Goal: Task Accomplishment & Management: Use online tool/utility

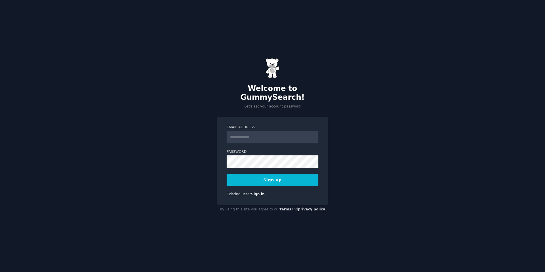
click at [253, 136] on input "Email Address" at bounding box center [273, 137] width 92 height 13
type input "**********"
click at [264, 180] on button "Sign up" at bounding box center [273, 180] width 92 height 12
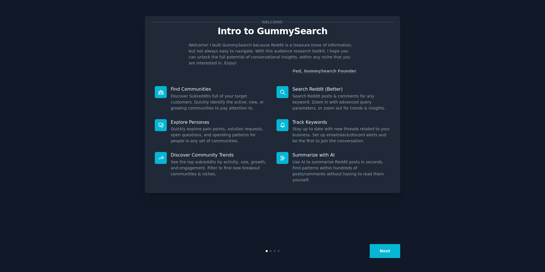
click at [382, 249] on button "Next" at bounding box center [385, 251] width 30 height 14
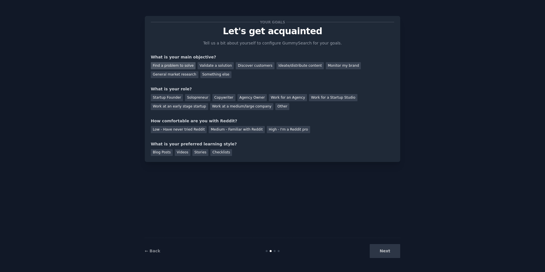
click at [171, 64] on div "Find a problem to solve" at bounding box center [173, 65] width 45 height 7
click at [216, 66] on div "Validate a solution" at bounding box center [215, 65] width 36 height 7
click at [173, 64] on div "Find a problem to solve" at bounding box center [173, 65] width 45 height 7
click at [216, 96] on div "Copywriter" at bounding box center [223, 97] width 23 height 7
click at [175, 131] on div "Low - Have never tried Reddit" at bounding box center [179, 129] width 56 height 7
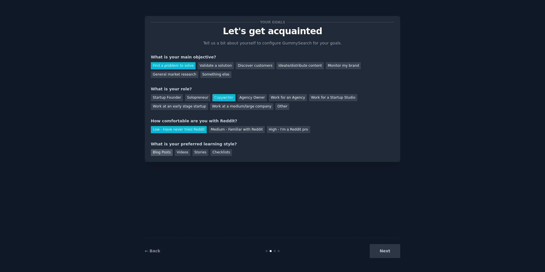
click at [165, 155] on div "Blog Posts" at bounding box center [162, 152] width 22 height 7
click at [183, 153] on div "Videos" at bounding box center [183, 152] width 16 height 7
click at [210, 153] on div "Checklists" at bounding box center [221, 152] width 22 height 7
click at [184, 156] on div "Your goals Let's get acquainted Tell us a bit about yourself to configure Gummy…" at bounding box center [272, 89] width 255 height 146
click at [184, 155] on div "Videos" at bounding box center [183, 152] width 16 height 7
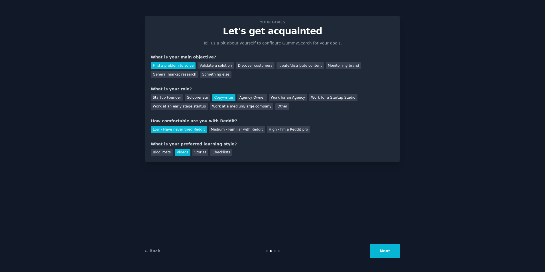
drag, startPoint x: 377, startPoint y: 253, endPoint x: 386, endPoint y: 255, distance: 9.1
click at [377, 253] on button "Next" at bounding box center [385, 251] width 30 height 14
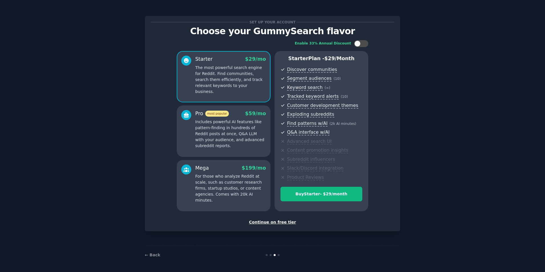
click at [276, 222] on div "Continue on free tier" at bounding box center [272, 222] width 243 height 6
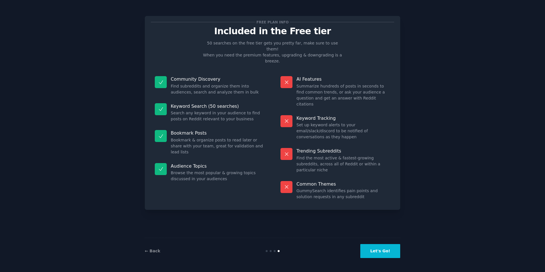
click at [395, 255] on button "Let's Go!" at bounding box center [380, 251] width 40 height 14
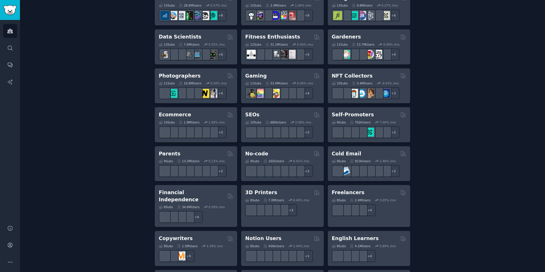
scroll to position [256, 0]
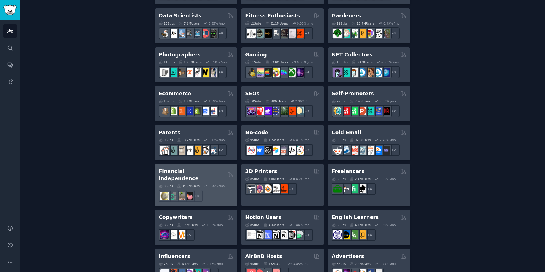
click at [194, 168] on h2 "Financial Independence" at bounding box center [192, 175] width 66 height 14
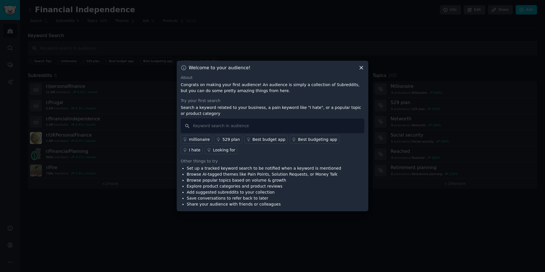
click at [361, 67] on icon at bounding box center [361, 68] width 6 height 6
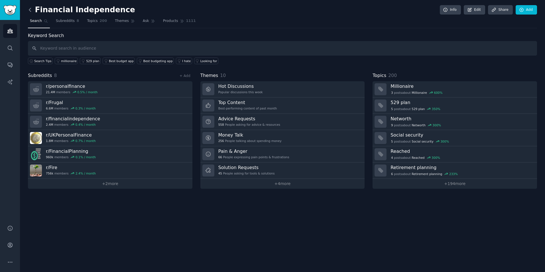
click at [31, 8] on icon at bounding box center [30, 10] width 6 height 6
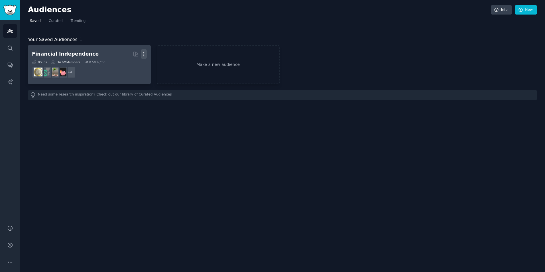
click at [144, 55] on icon "button" at bounding box center [144, 54] width 6 height 6
click at [132, 65] on p "Delete" at bounding box center [128, 66] width 13 height 6
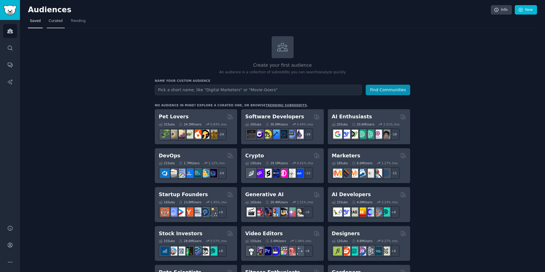
click at [55, 23] on span "Curated" at bounding box center [56, 21] width 14 height 5
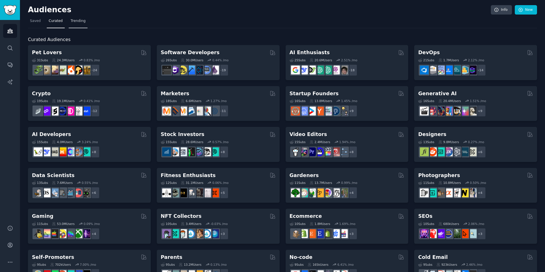
click at [71, 23] on span "Trending" at bounding box center [78, 21] width 15 height 5
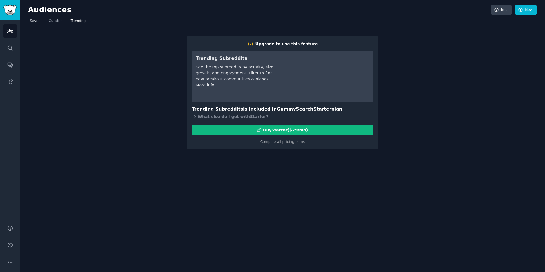
click at [36, 21] on span "Saved" at bounding box center [35, 21] width 11 height 5
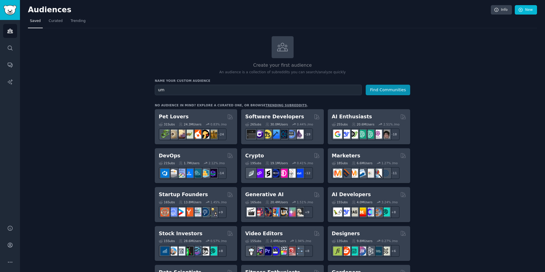
type input "u"
click at [387, 89] on button "Find Communities" at bounding box center [388, 90] width 44 height 11
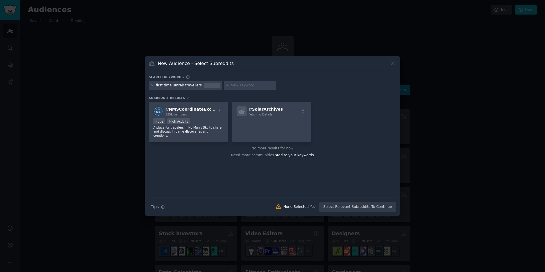
click at [395, 64] on icon at bounding box center [393, 63] width 6 height 6
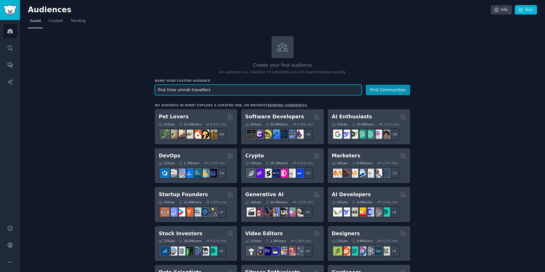
click at [224, 93] on input "first time umrah travellers" at bounding box center [258, 90] width 207 height 11
type input "first time umrah"
click at [366, 85] on button "Find Communities" at bounding box center [388, 90] width 44 height 11
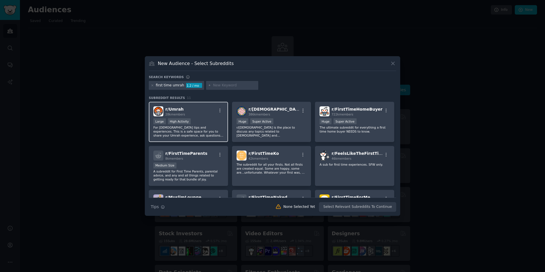
click at [181, 135] on p "For [DEMOGRAPHIC_DATA] tips and experiences. This is a safe space for you to sh…" at bounding box center [188, 131] width 70 height 12
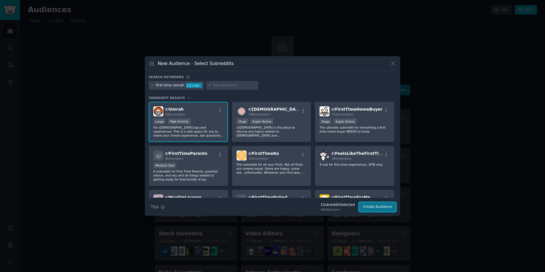
click at [372, 209] on button "Create Audience" at bounding box center [378, 207] width 38 height 10
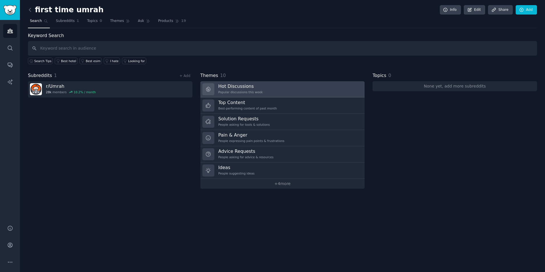
click at [249, 95] on div "Hot Discussions Popular discussions this week" at bounding box center [240, 89] width 44 height 12
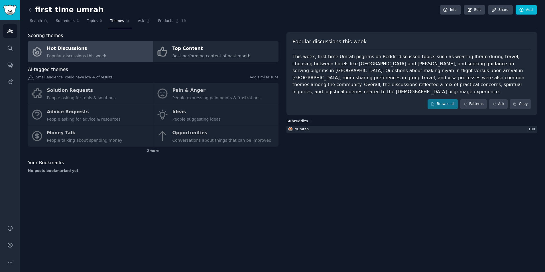
click at [208, 119] on div "Solution Requests People asking for tools & solutions Pain & Anger People expre…" at bounding box center [153, 115] width 250 height 64
click at [196, 135] on div "Solution Requests People asking for tools & solutions Pain & Anger People expre…" at bounding box center [153, 115] width 250 height 64
click at [153, 152] on div "2 more" at bounding box center [153, 150] width 250 height 9
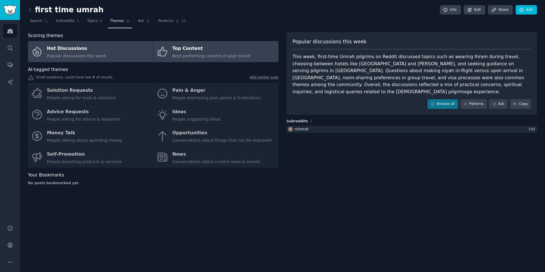
click at [193, 50] on div "Top Content" at bounding box center [211, 48] width 78 height 9
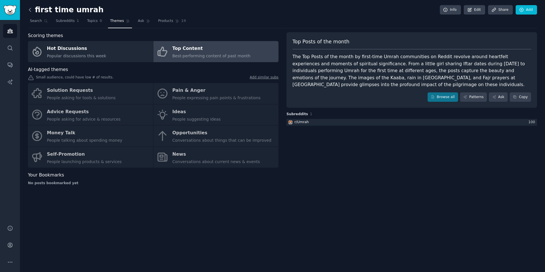
click at [32, 10] on icon at bounding box center [30, 10] width 6 height 6
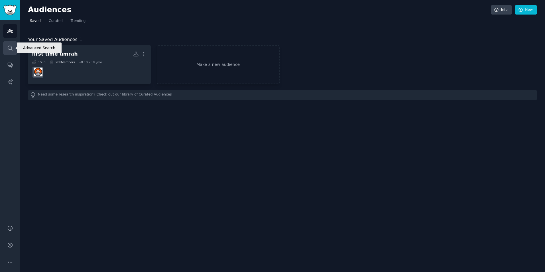
click at [7, 47] on link "Search" at bounding box center [10, 48] width 14 height 14
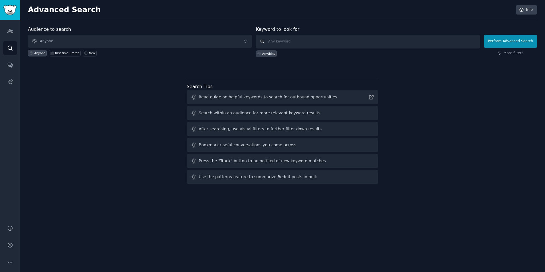
click at [283, 42] on input "text" at bounding box center [368, 42] width 224 height 14
click at [134, 42] on span "Anyone" at bounding box center [140, 41] width 224 height 13
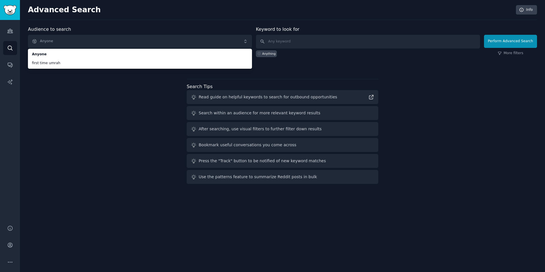
click at [93, 95] on div "Audience to search Anyone Anyone first time umrah Anyone first time umrah New K…" at bounding box center [282, 106] width 509 height 160
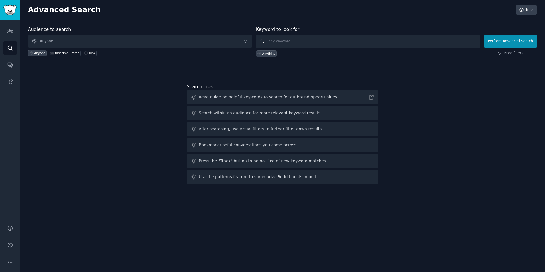
click at [284, 42] on input "text" at bounding box center [368, 42] width 224 height 14
type input "diy umrah"
click button "Perform Advanced Search" at bounding box center [510, 41] width 53 height 13
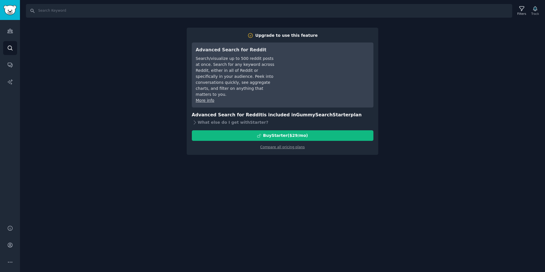
click at [275, 167] on div "Search Filters Track Upgrade to use this feature Advanced Search for Reddit Sea…" at bounding box center [282, 136] width 525 height 272
click at [10, 13] on img "Sidebar" at bounding box center [9, 10] width 13 height 10
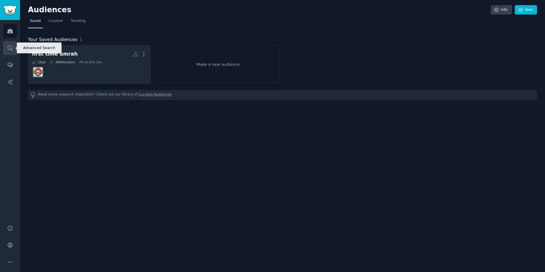
click at [10, 44] on link "Search" at bounding box center [10, 48] width 14 height 14
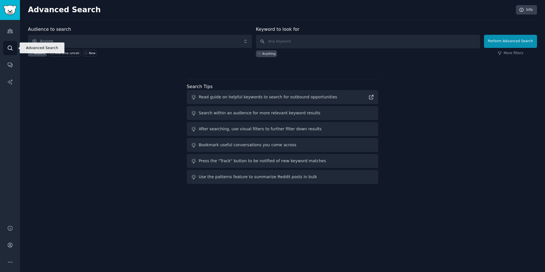
click at [7, 45] on link "Search" at bounding box center [10, 48] width 14 height 14
click at [6, 45] on link "Search" at bounding box center [10, 48] width 14 height 14
click at [36, 11] on h2 "Advanced Search" at bounding box center [270, 9] width 485 height 9
click at [11, 13] on img "Sidebar" at bounding box center [9, 10] width 13 height 10
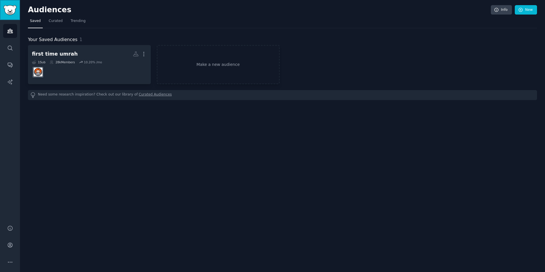
click at [12, 6] on img "Sidebar" at bounding box center [9, 10] width 13 height 10
click at [53, 23] on span "Curated" at bounding box center [56, 21] width 14 height 5
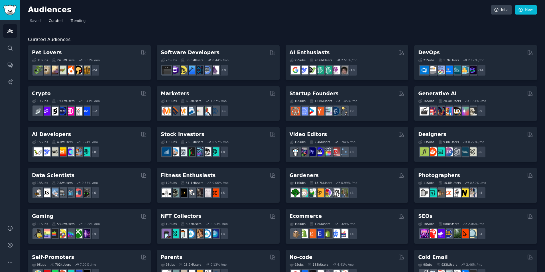
click at [72, 22] on span "Trending" at bounding box center [78, 21] width 15 height 5
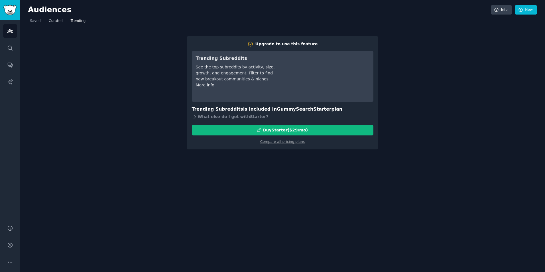
click at [53, 21] on span "Curated" at bounding box center [56, 21] width 14 height 5
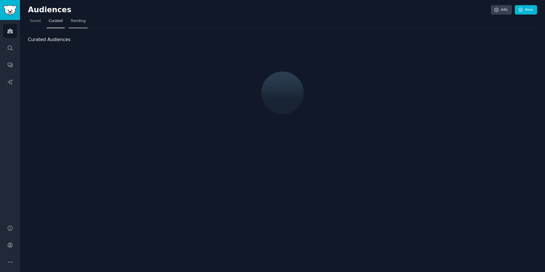
click at [74, 22] on span "Trending" at bounding box center [78, 21] width 15 height 5
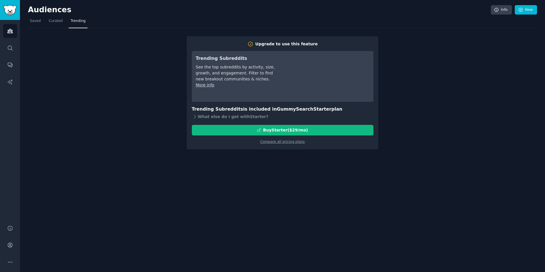
click at [74, 22] on span "Trending" at bounding box center [78, 21] width 15 height 5
click at [57, 24] on link "Curated" at bounding box center [56, 23] width 18 height 12
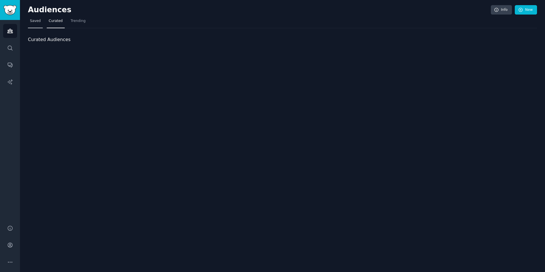
click at [40, 23] on link "Saved" at bounding box center [35, 23] width 15 height 12
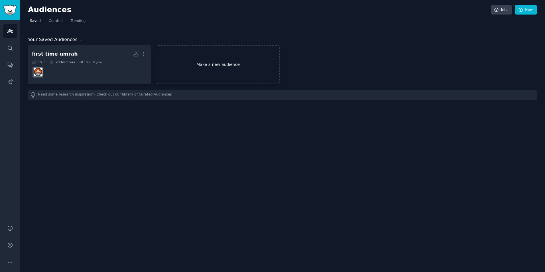
click at [221, 70] on link "Make a new audience" at bounding box center [218, 64] width 123 height 39
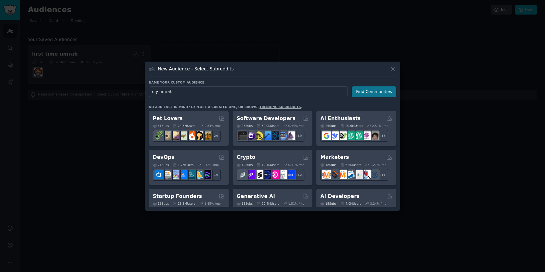
type input "diy umrah"
click at [377, 90] on button "Find Communities" at bounding box center [374, 91] width 44 height 11
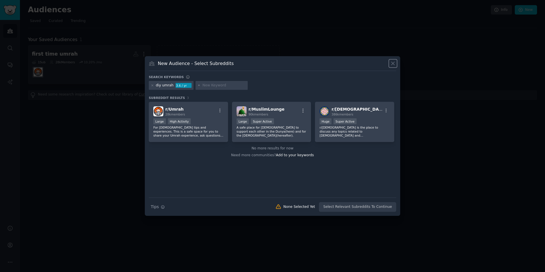
click at [394, 63] on icon at bounding box center [393, 63] width 6 height 6
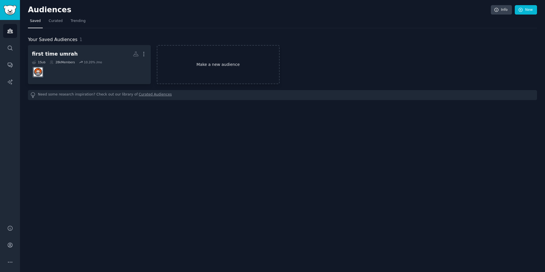
click at [200, 62] on link "Make a new audience" at bounding box center [218, 64] width 123 height 39
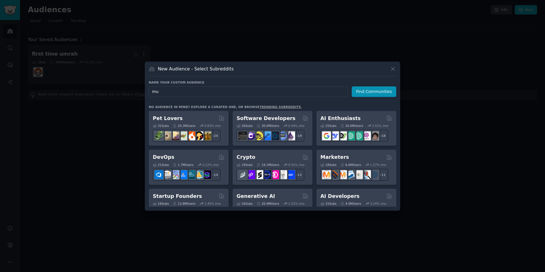
type input "m"
type input "umrah tips"
click button "Find Communities" at bounding box center [374, 91] width 44 height 11
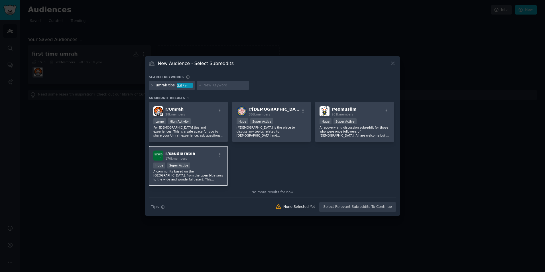
click at [180, 154] on span "r/ saudiarabia" at bounding box center [180, 153] width 30 height 5
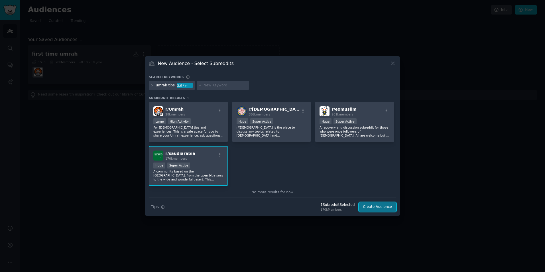
click at [367, 207] on button "Create Audience" at bounding box center [378, 207] width 38 height 10
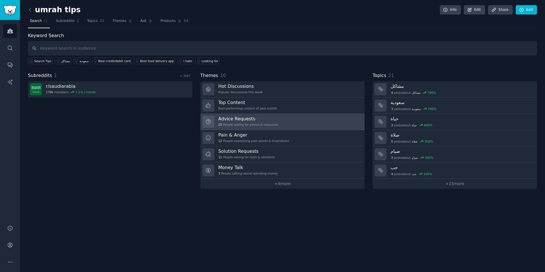
click at [246, 119] on h3 "Advice Requests" at bounding box center [248, 119] width 60 height 6
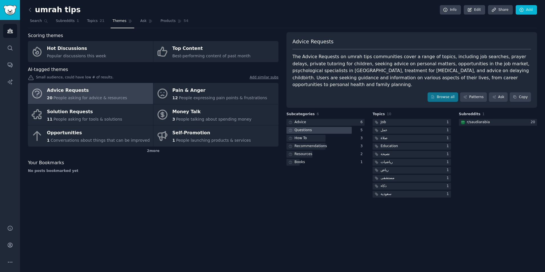
click at [306, 128] on div "Questions" at bounding box center [302, 130] width 17 height 5
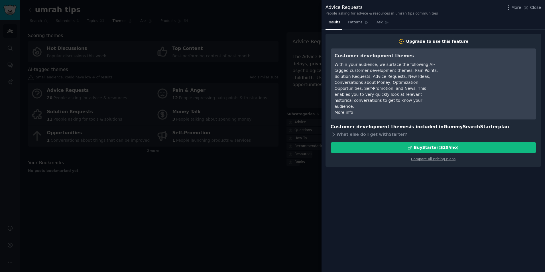
click at [264, 211] on div at bounding box center [272, 136] width 545 height 272
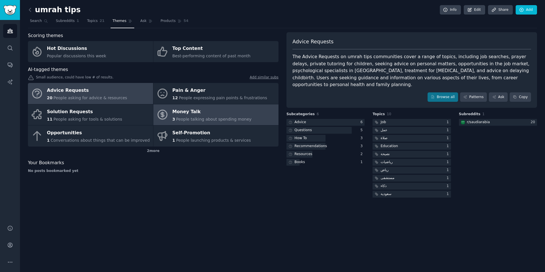
click at [206, 121] on span "People talking about spending money" at bounding box center [214, 119] width 76 height 5
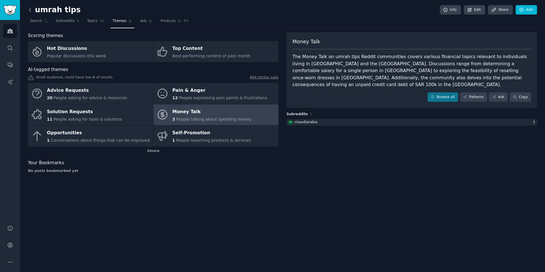
click at [30, 8] on icon at bounding box center [30, 10] width 6 height 6
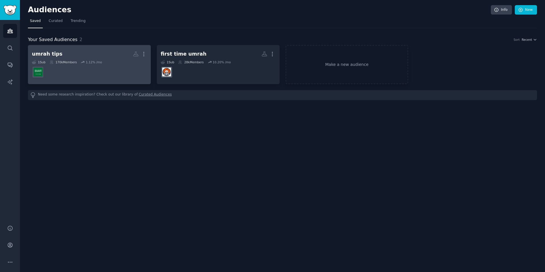
click at [77, 54] on h2 "umrah tips More" at bounding box center [89, 54] width 115 height 10
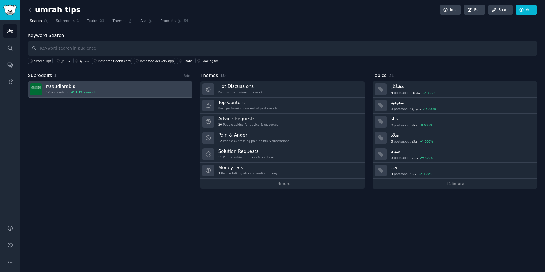
click at [67, 85] on h3 "r/ saudiarabia" at bounding box center [71, 86] width 50 height 6
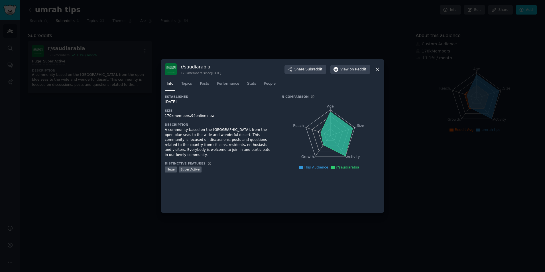
click at [131, 118] on div at bounding box center [272, 136] width 545 height 272
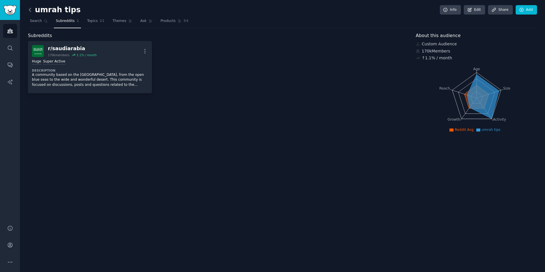
click at [30, 8] on icon at bounding box center [30, 10] width 6 height 6
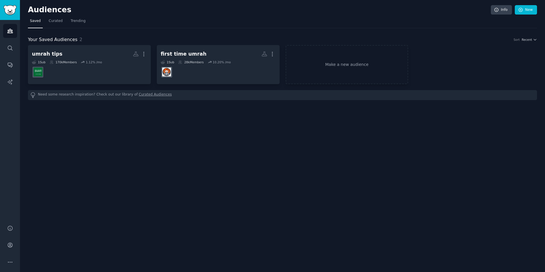
click at [30, 8] on h2 "Audiences" at bounding box center [259, 9] width 463 height 9
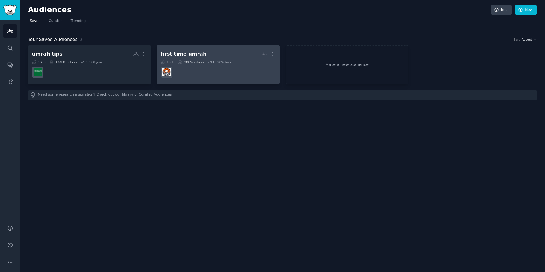
click at [194, 53] on div "first time umrah" at bounding box center [184, 53] width 46 height 7
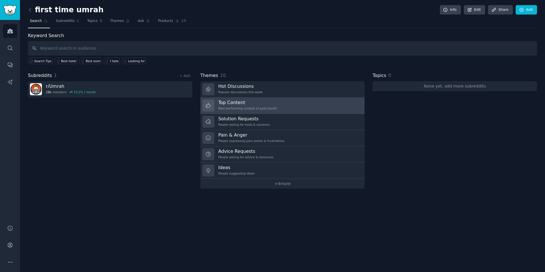
click at [256, 109] on div "Best-performing content of past month" at bounding box center [247, 108] width 59 height 4
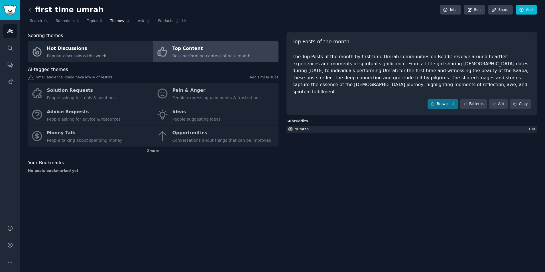
click at [34, 12] on link at bounding box center [31, 9] width 7 height 9
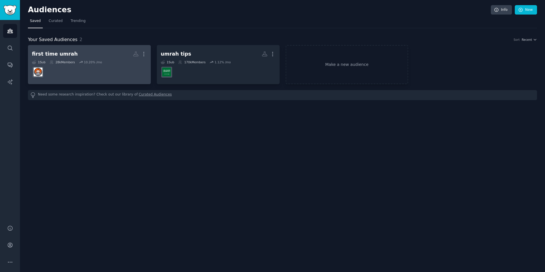
click at [108, 76] on dd at bounding box center [89, 72] width 115 height 16
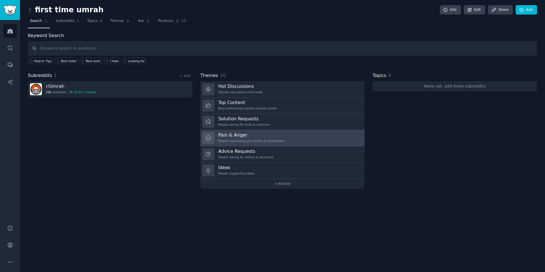
click at [252, 141] on div "People expressing pain points & frustrations" at bounding box center [251, 141] width 66 height 4
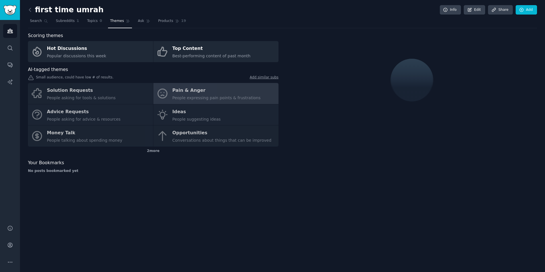
click at [205, 97] on div "Solution Requests People asking for tools & solutions Pain & Anger People expre…" at bounding box center [153, 115] width 250 height 64
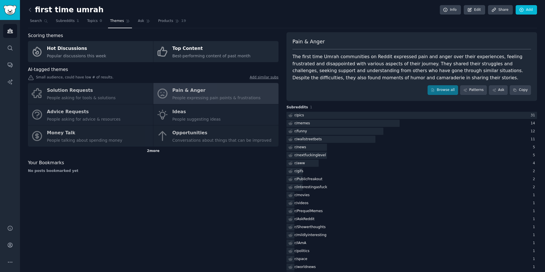
click at [149, 152] on div "2 more" at bounding box center [153, 150] width 250 height 9
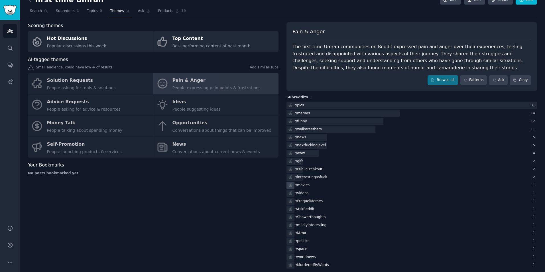
scroll to position [15, 0]
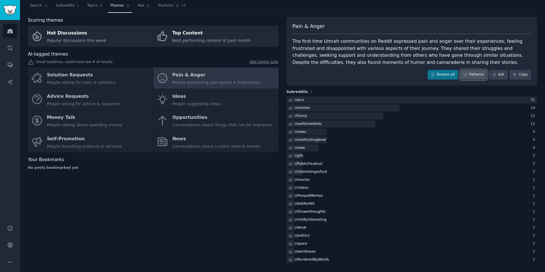
click at [478, 76] on link "Patterns" at bounding box center [473, 75] width 27 height 10
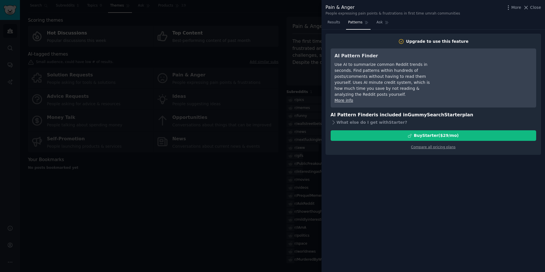
click at [241, 202] on div at bounding box center [272, 136] width 545 height 272
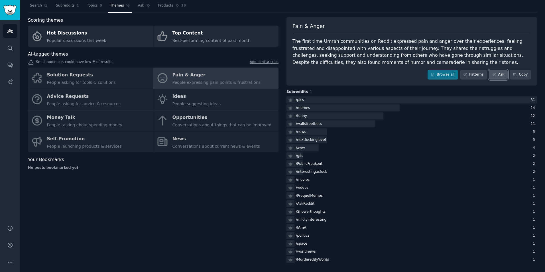
click at [497, 76] on link "Ask" at bounding box center [498, 75] width 19 height 10
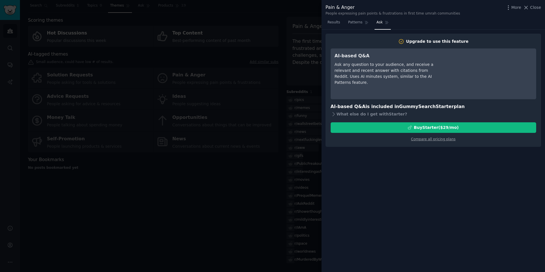
click at [271, 193] on div at bounding box center [272, 136] width 545 height 272
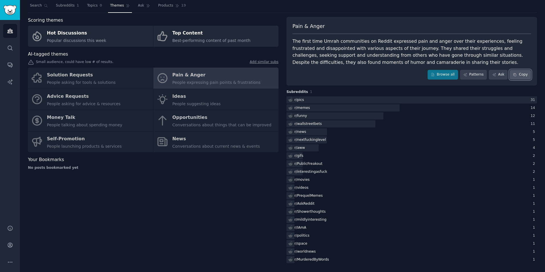
click at [520, 76] on button "Copy" at bounding box center [519, 75] width 21 height 10
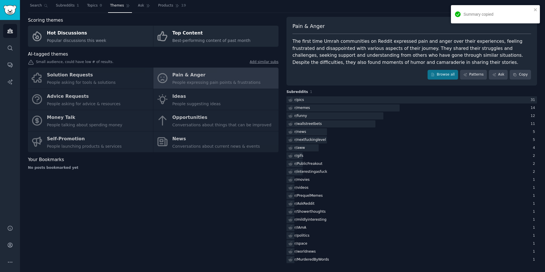
click at [194, 199] on div "Scoring themes Hot Discussions Popular discussions this week Top Content Best-p…" at bounding box center [153, 140] width 250 height 247
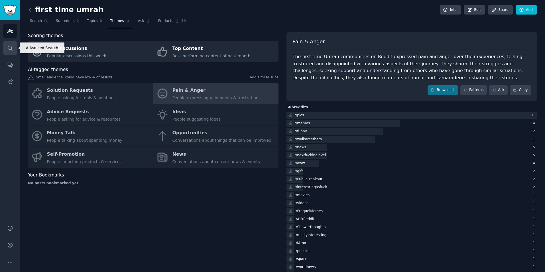
click at [9, 50] on icon "Sidebar" at bounding box center [10, 48] width 6 height 6
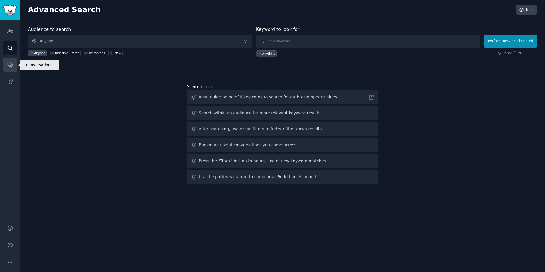
click at [6, 63] on link "Conversations" at bounding box center [10, 65] width 14 height 14
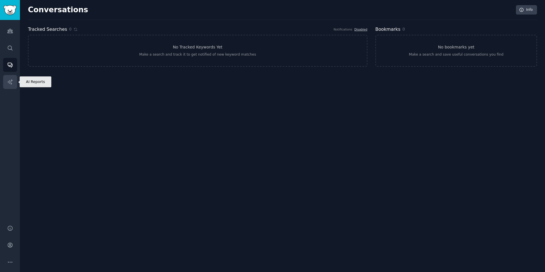
click at [12, 81] on icon "Sidebar" at bounding box center [10, 82] width 6 height 6
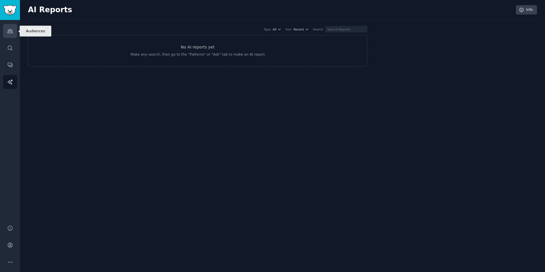
click at [9, 33] on icon "Sidebar" at bounding box center [10, 31] width 6 height 6
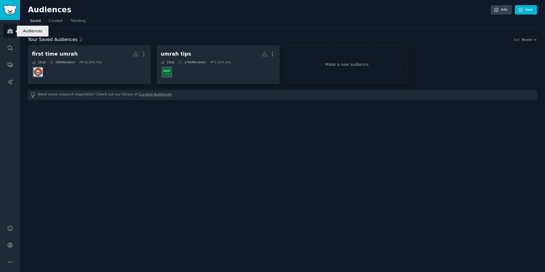
click at [9, 33] on icon "Sidebar" at bounding box center [10, 31] width 6 height 6
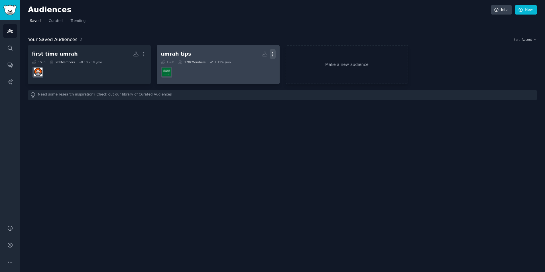
click at [274, 54] on icon "button" at bounding box center [273, 54] width 6 height 6
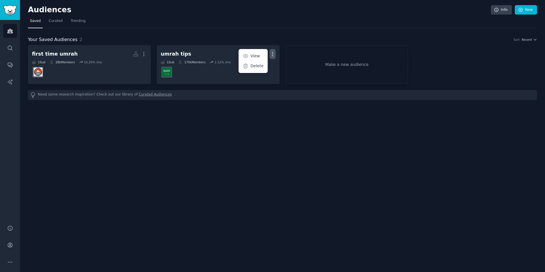
drag, startPoint x: 264, startPoint y: 66, endPoint x: 300, endPoint y: 23, distance: 56.6
click at [264, 66] on div "Delete" at bounding box center [252, 66] width 27 height 12
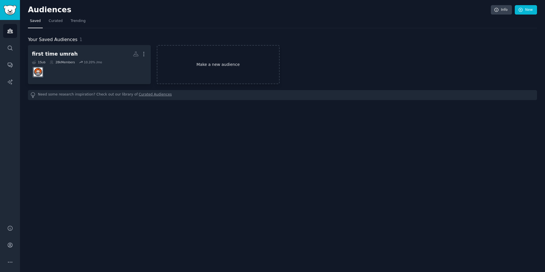
click at [226, 64] on link "Make a new audience" at bounding box center [218, 64] width 123 height 39
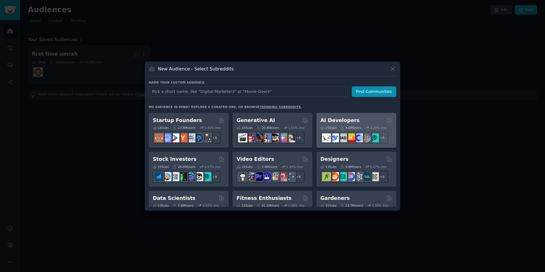
scroll to position [85, 0]
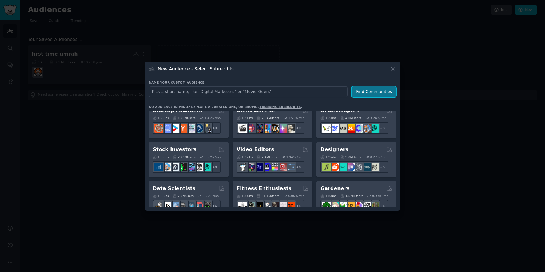
click at [372, 91] on button "Find Communities" at bounding box center [374, 91] width 44 height 11
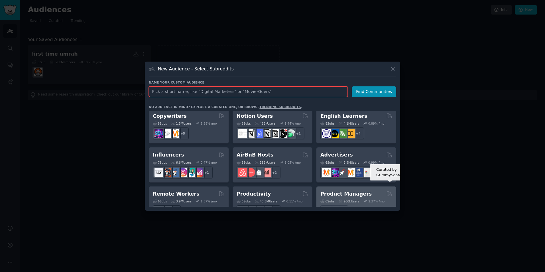
scroll to position [331, 0]
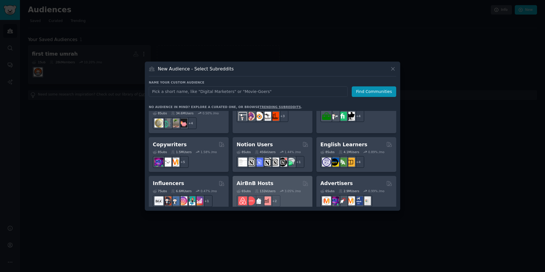
click at [278, 180] on div "AirBnB Hosts" at bounding box center [272, 183] width 72 height 7
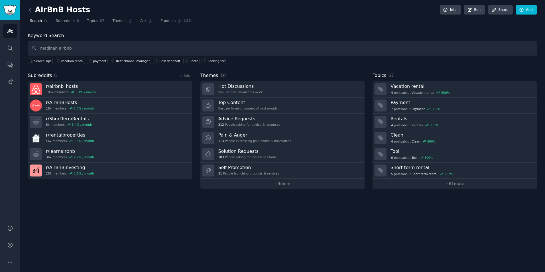
type input "madinah airbnb"
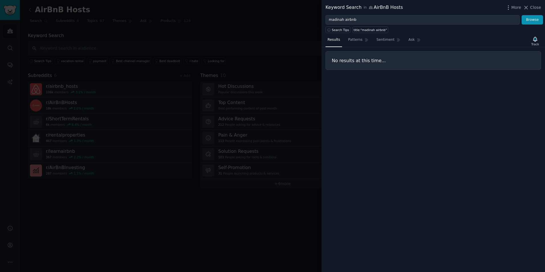
click at [301, 41] on div at bounding box center [272, 136] width 545 height 272
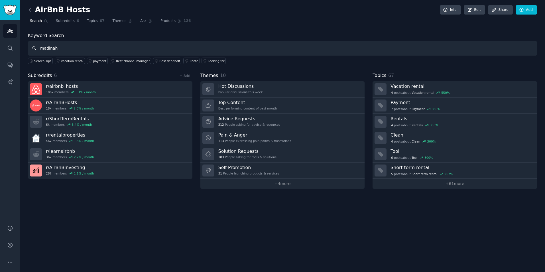
type input "madinah"
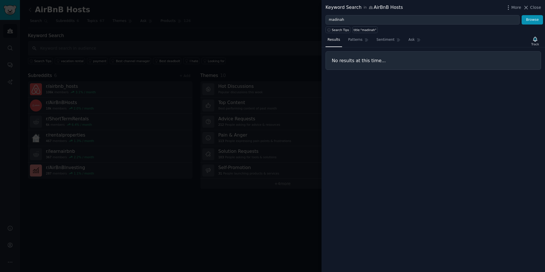
click at [162, 40] on div at bounding box center [272, 136] width 545 height 272
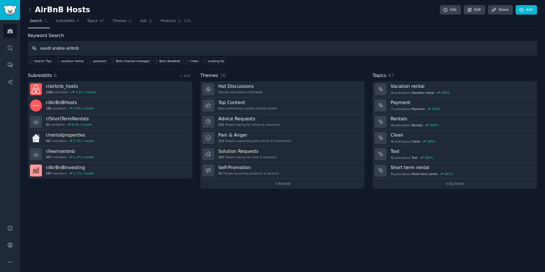
type input "saudi arabia airbnb"
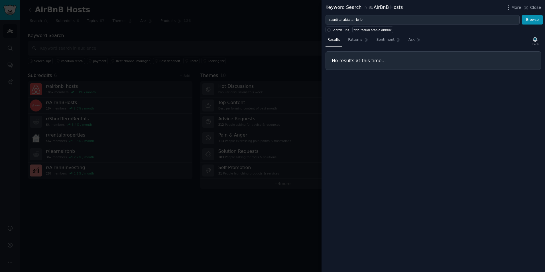
click at [35, 77] on div at bounding box center [272, 136] width 545 height 272
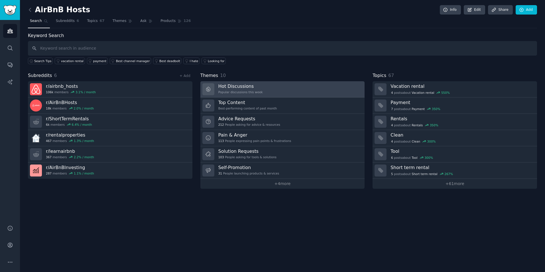
click at [252, 92] on div "Popular discussions this week" at bounding box center [240, 92] width 44 height 4
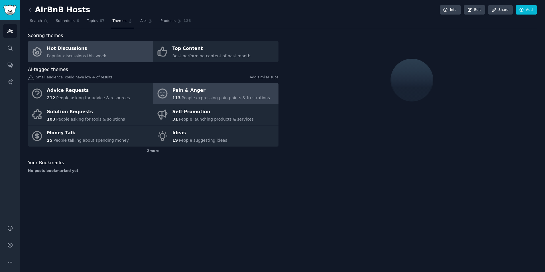
click at [210, 97] on span "People expressing pain points & frustrations" at bounding box center [225, 97] width 88 height 5
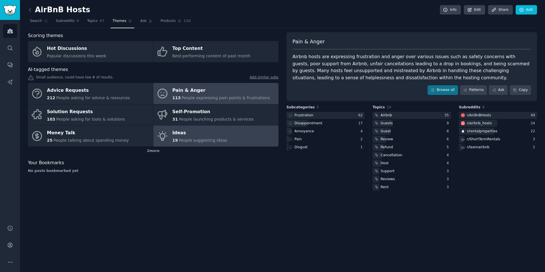
click at [183, 139] on span "People suggesting ideas" at bounding box center [203, 140] width 48 height 5
